Goal: Find specific page/section

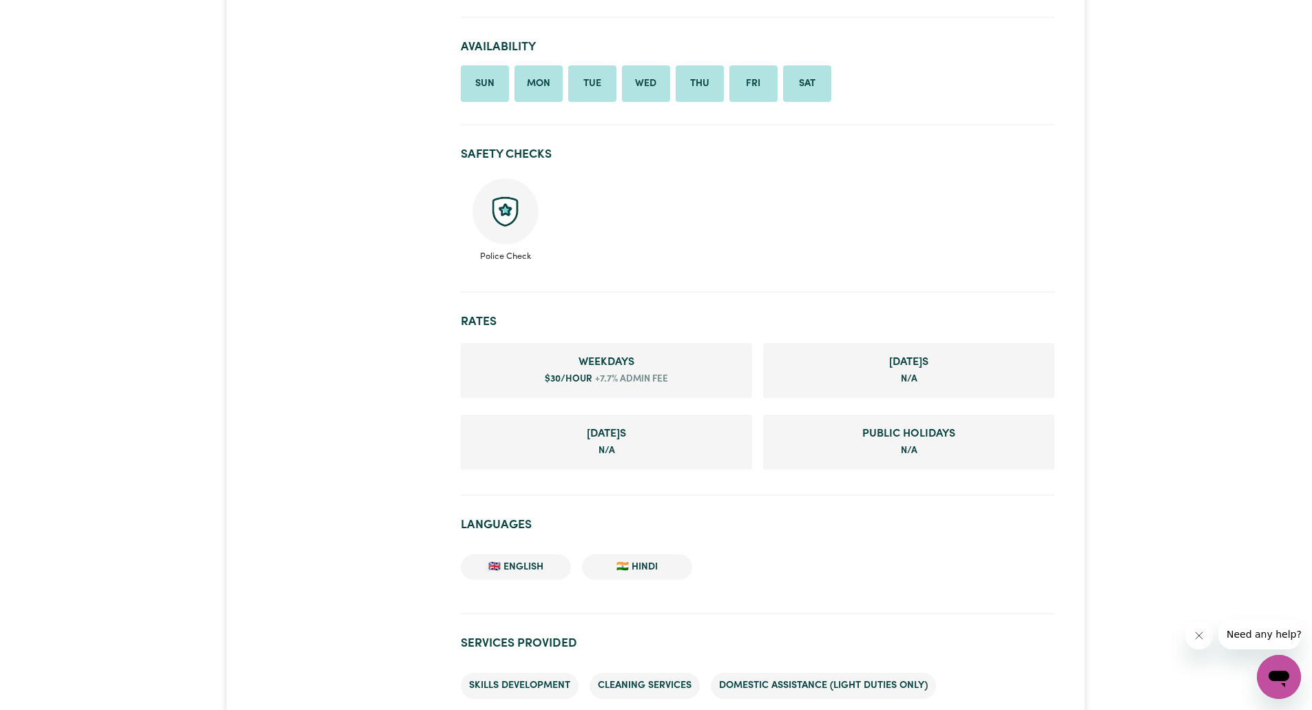
scroll to position [566, 0]
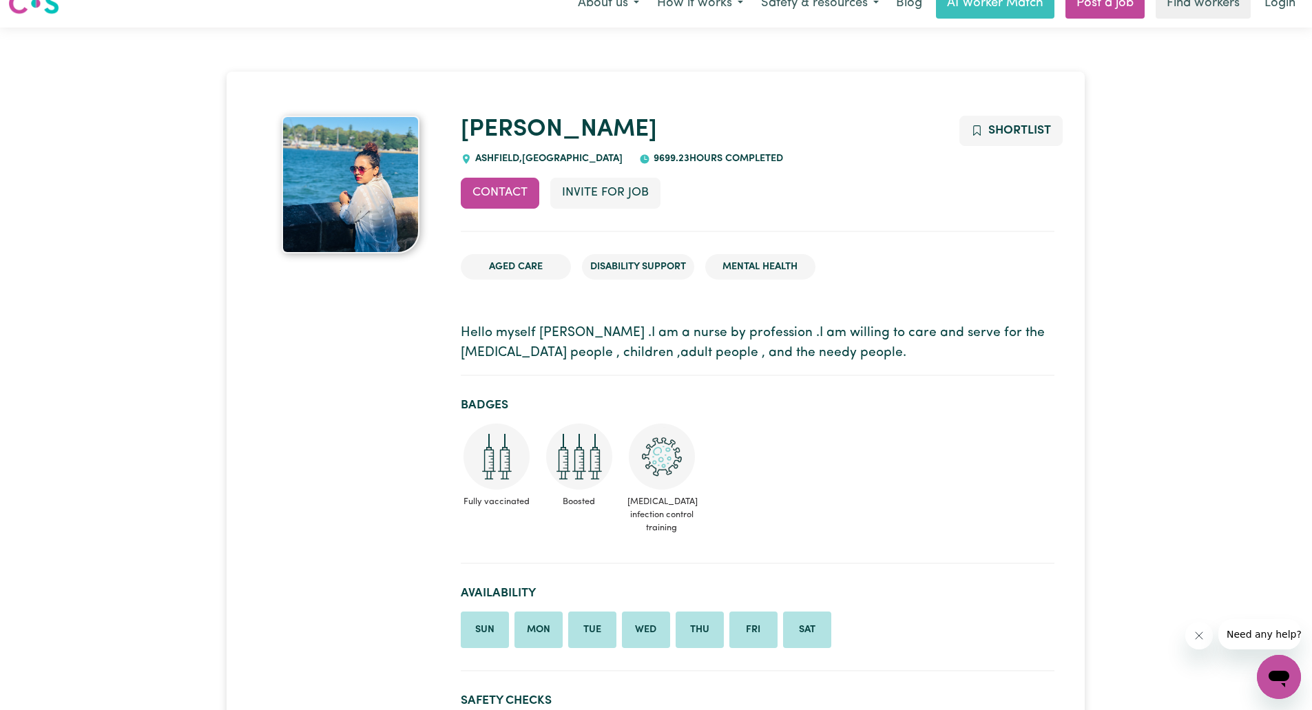
scroll to position [0, 0]
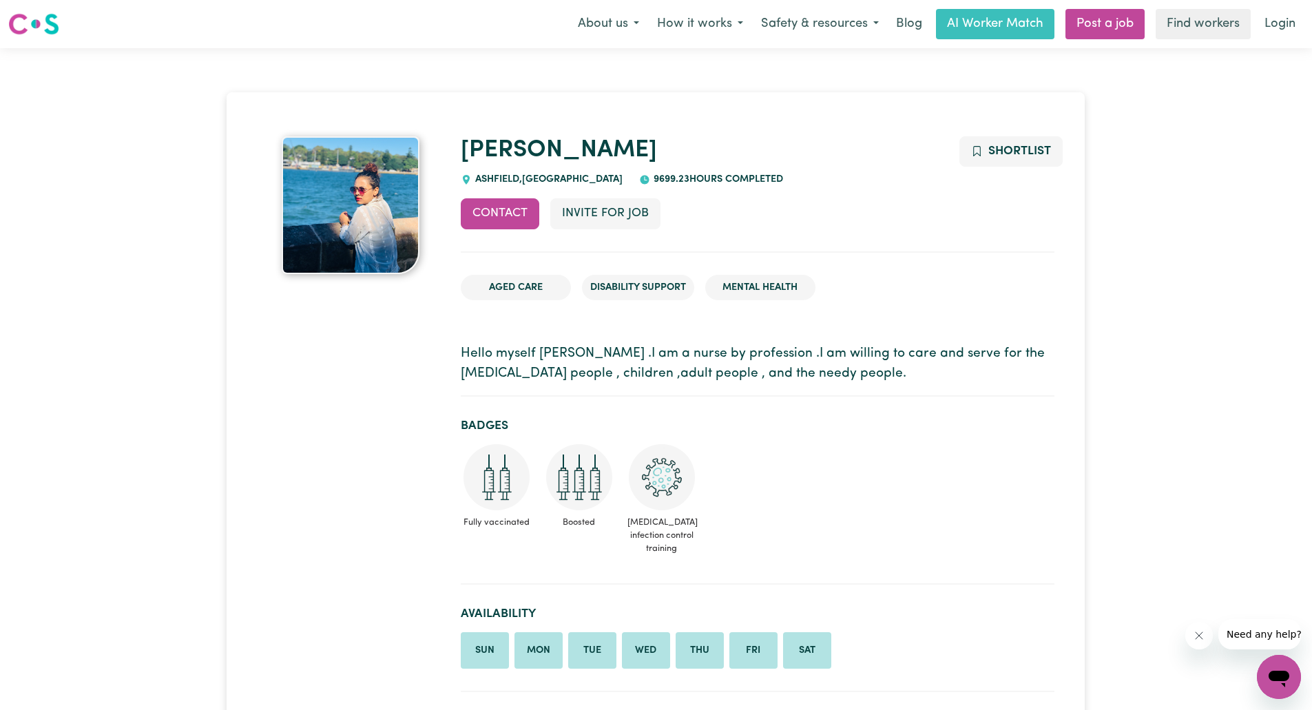
click at [463, 314] on div "Aged Care Disability Support Mental Health" at bounding box center [758, 293] width 594 height 59
